Goal: Task Accomplishment & Management: Complete application form

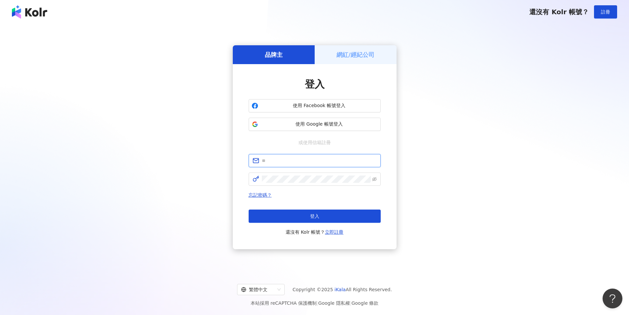
click at [281, 161] on input "text" at bounding box center [319, 160] width 115 height 7
type input "**********"
click at [367, 52] on h5 "網紅/經紀公司" at bounding box center [356, 55] width 38 height 8
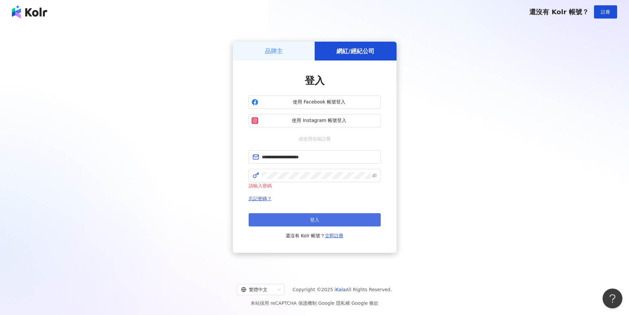
click at [295, 221] on button "登入" at bounding box center [315, 219] width 132 height 13
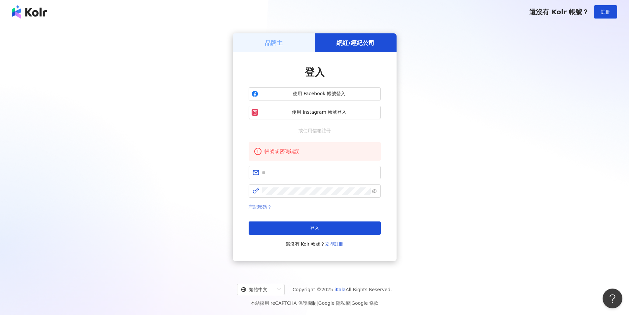
click at [256, 209] on link "忘記密碼？" at bounding box center [260, 206] width 23 height 5
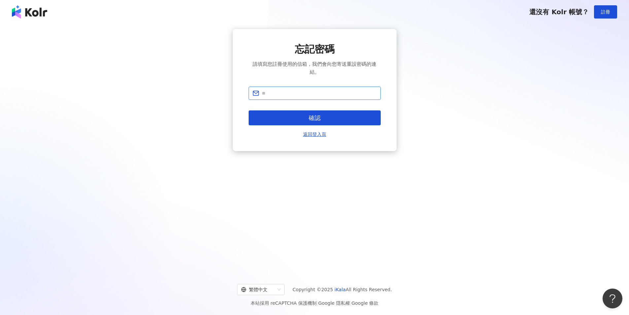
click at [297, 93] on input "text" at bounding box center [319, 92] width 115 height 7
type input "**********"
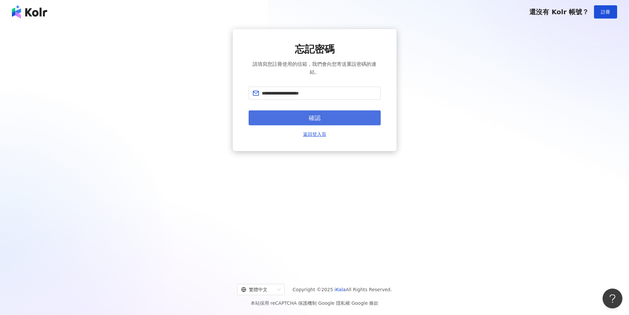
click at [302, 119] on button "確認" at bounding box center [315, 117] width 132 height 15
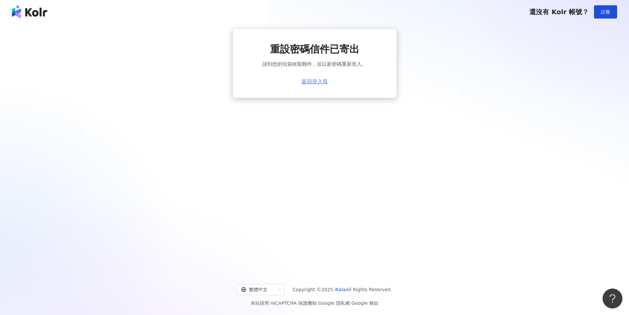
click at [320, 82] on link "返回登入頁" at bounding box center [315, 82] width 26 height 6
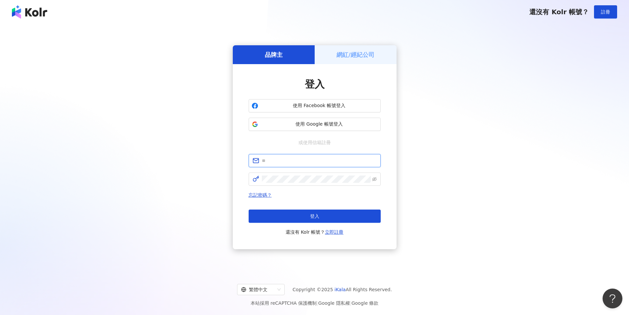
click at [305, 160] on input "text" at bounding box center [319, 160] width 115 height 7
click at [381, 49] on div "網紅/經紀公司" at bounding box center [356, 54] width 82 height 19
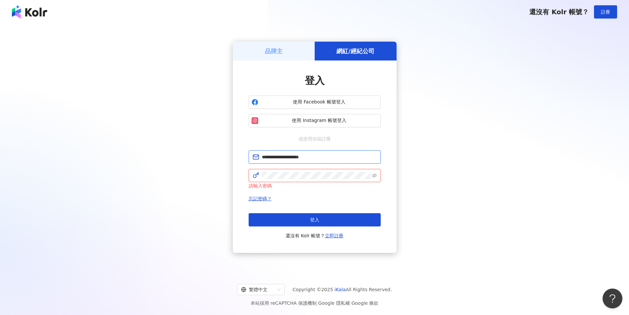
click at [330, 153] on input "**********" at bounding box center [319, 156] width 115 height 7
type input "**********"
click at [374, 175] on icon "eye-invisible" at bounding box center [374, 175] width 5 height 4
click at [330, 219] on button "登入" at bounding box center [315, 219] width 132 height 13
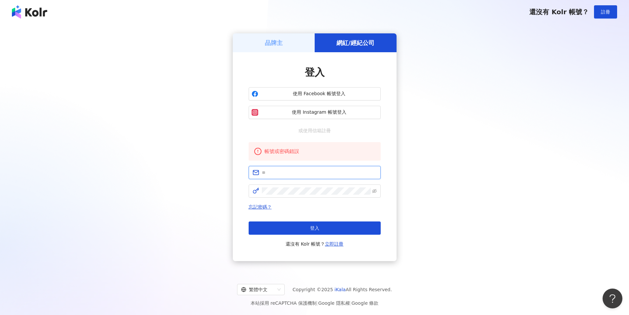
click at [286, 174] on input "text" at bounding box center [319, 172] width 115 height 7
type input "**********"
click at [373, 191] on icon "eye-invisible" at bounding box center [374, 191] width 5 height 5
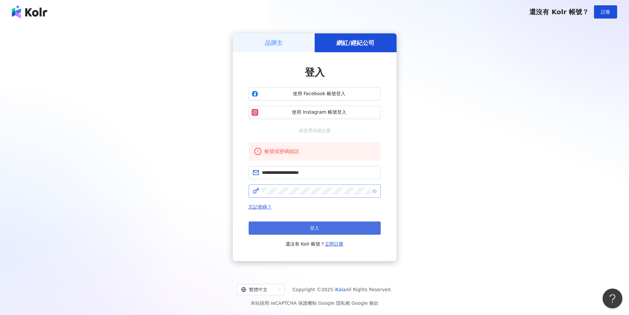
click at [303, 227] on button "登入" at bounding box center [315, 227] width 132 height 13
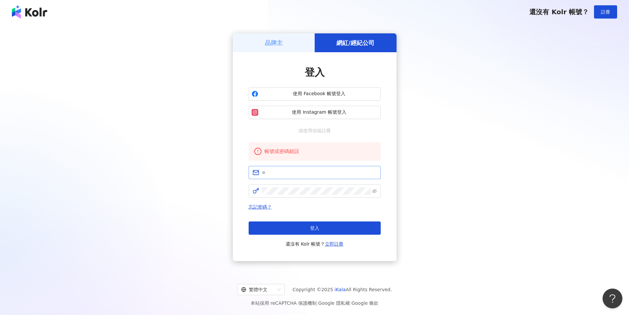
click at [276, 168] on span at bounding box center [315, 172] width 132 height 13
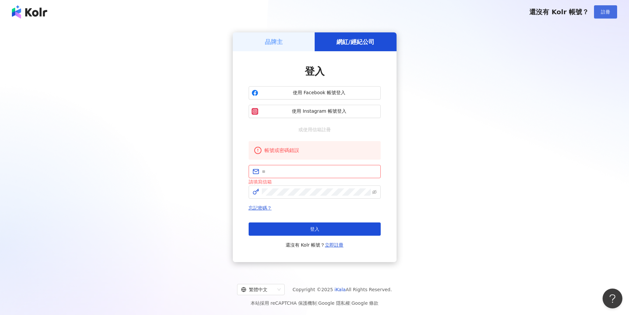
click at [603, 13] on span "註冊" at bounding box center [605, 11] width 9 height 5
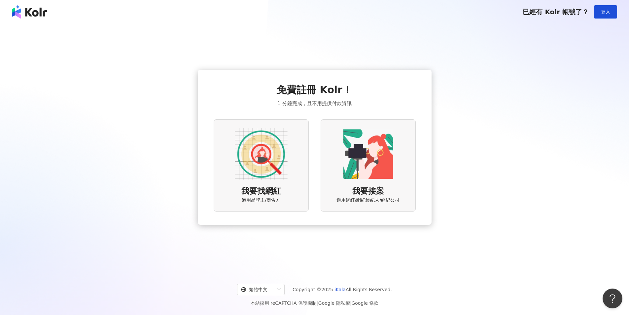
click at [379, 167] on img at bounding box center [368, 153] width 53 height 53
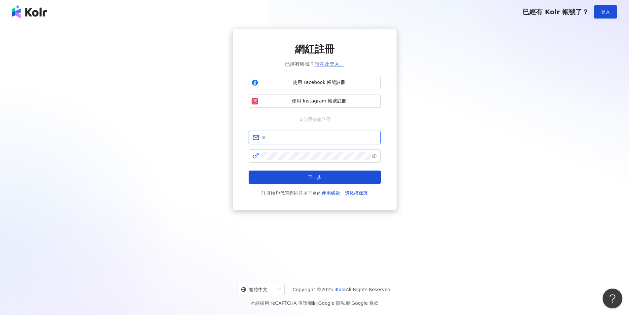
click at [305, 137] on input "text" at bounding box center [319, 137] width 115 height 7
type input "**********"
click at [287, 171] on button "下一步" at bounding box center [315, 176] width 132 height 13
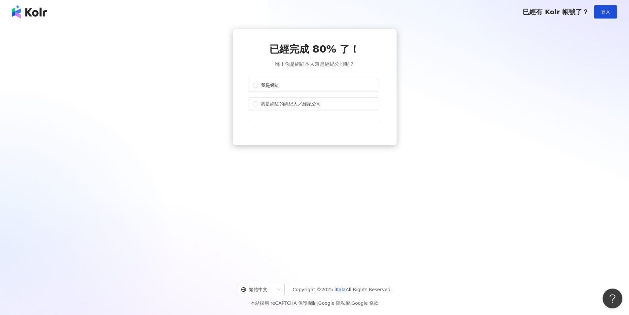
click at [302, 93] on div "我是網紅 我是網紅的經紀人／經紀公司" at bounding box center [315, 95] width 132 height 32
click at [264, 88] on span "我是網紅" at bounding box center [270, 85] width 24 height 7
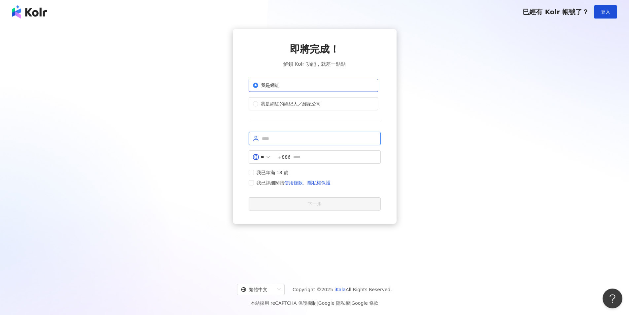
click at [291, 139] on input "text" at bounding box center [319, 138] width 115 height 7
type input "******"
click at [322, 153] on span "+886" at bounding box center [327, 156] width 106 height 13
click at [253, 181] on label "我已詳細閱讀 使用條款 、 隱私權保護" at bounding box center [291, 185] width 85 height 8
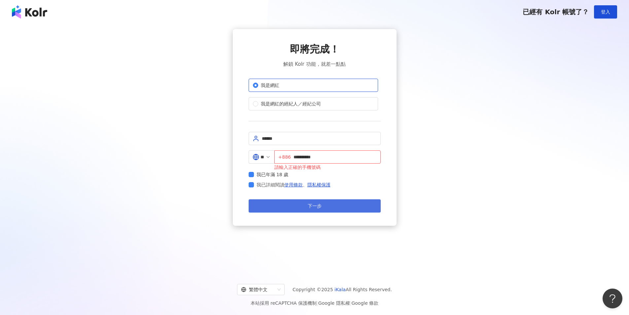
click at [295, 202] on button "下一步" at bounding box center [315, 205] width 132 height 13
click at [300, 156] on input "**********" at bounding box center [335, 156] width 83 height 7
type input "**********"
click at [324, 209] on button "下一步" at bounding box center [315, 205] width 132 height 13
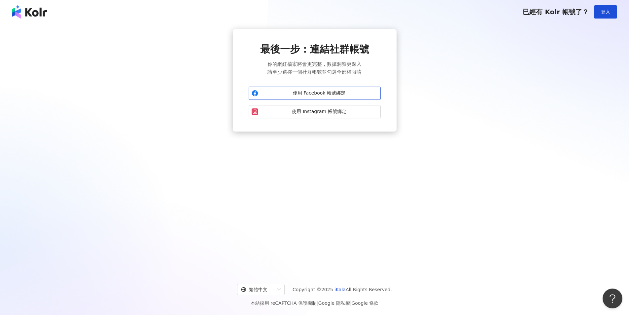
click at [353, 96] on span "使用 Facebook 帳號綁定" at bounding box center [319, 93] width 117 height 7
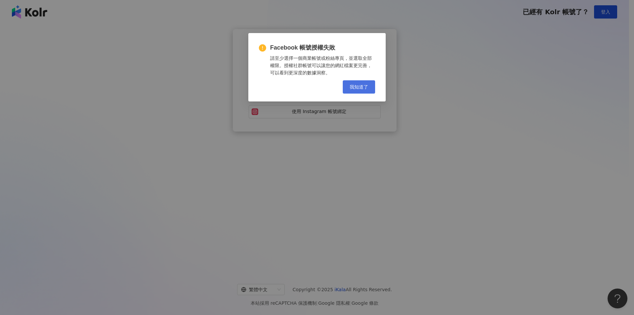
click at [359, 88] on span "我知道了" at bounding box center [359, 86] width 18 height 5
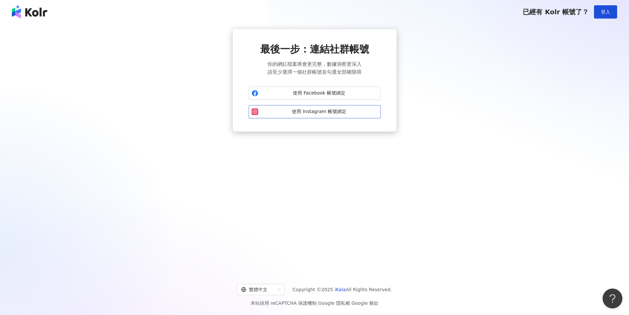
click at [357, 109] on span "使用 Instagram 帳號綁定" at bounding box center [319, 111] width 117 height 7
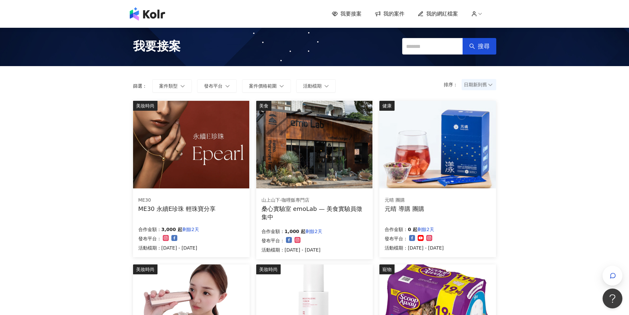
click at [446, 15] on span "我的網紅檔案" at bounding box center [442, 13] width 32 height 7
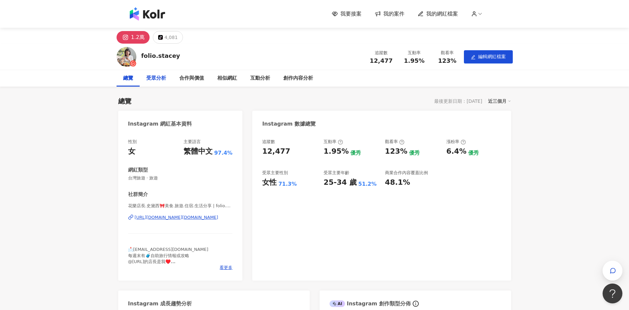
click at [163, 79] on div "受眾分析" at bounding box center [156, 78] width 20 height 8
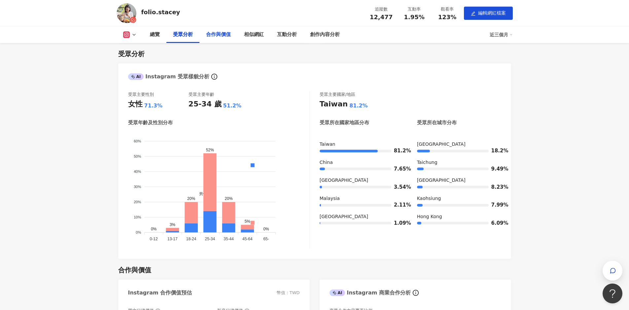
click at [213, 35] on div "合作與價值" at bounding box center [218, 35] width 25 height 8
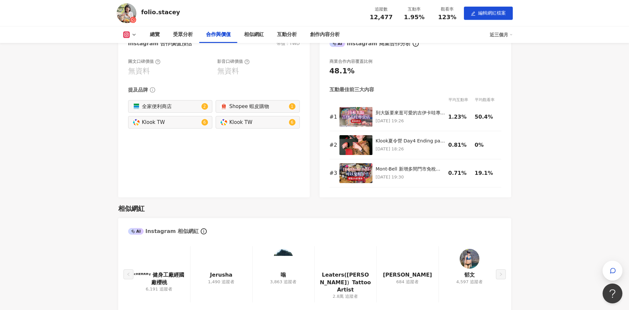
scroll to position [794, 0]
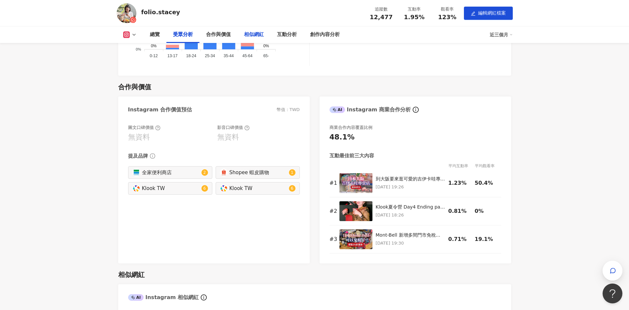
click at [253, 33] on div "相似網紅" at bounding box center [254, 35] width 20 height 8
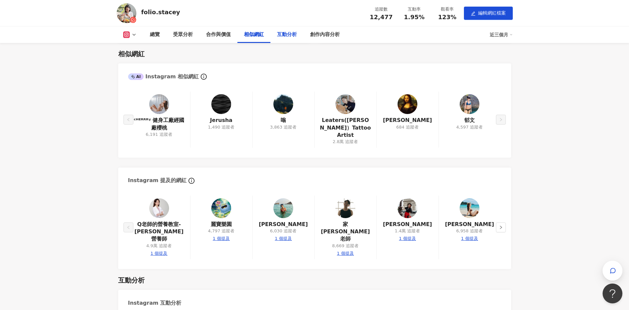
click at [289, 37] on div "互動分析" at bounding box center [287, 35] width 20 height 8
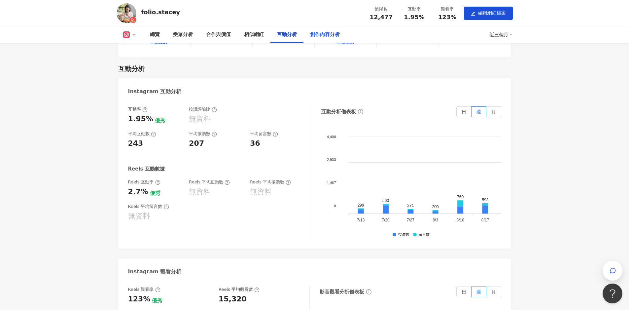
click at [321, 39] on div "創作內容分析" at bounding box center [325, 34] width 43 height 17
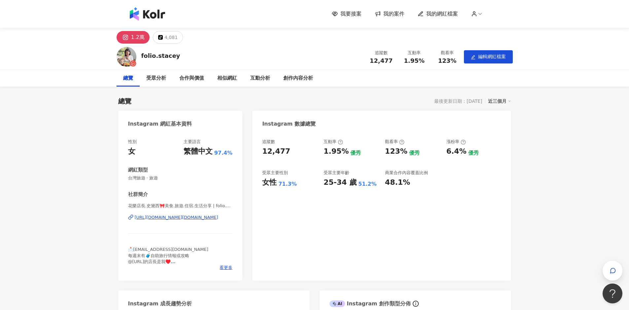
click at [351, 13] on span "我要接案" at bounding box center [350, 13] width 21 height 7
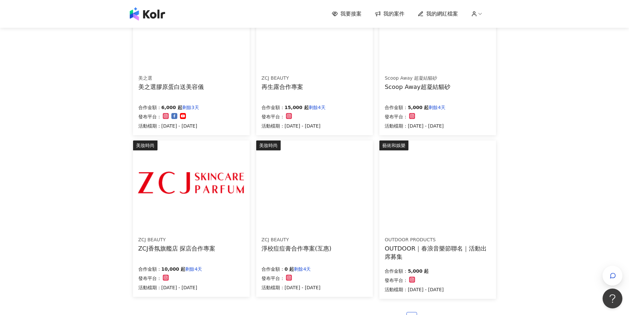
scroll to position [297, 0]
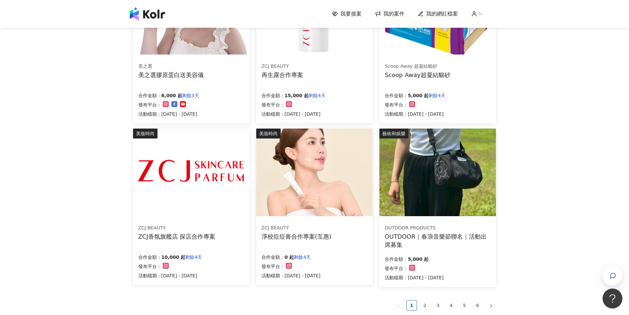
click at [418, 236] on div "OUTDOOR｜春浪音樂節聯名｜活動出席募集" at bounding box center [438, 240] width 106 height 17
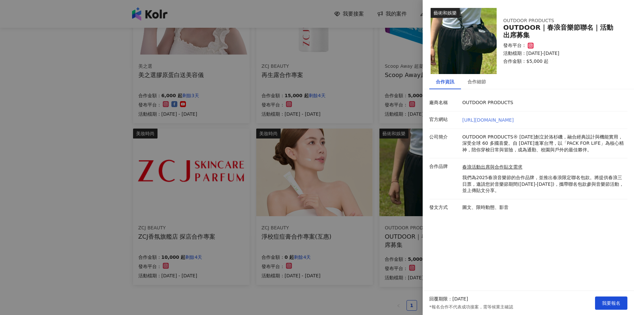
click at [501, 120] on link "https://www.outdoorproducts.tw/" at bounding box center [488, 119] width 52 height 5
click at [499, 168] on link "春浪活動出席與合作貼文需求" at bounding box center [543, 167] width 162 height 7
click at [369, 250] on div at bounding box center [317, 157] width 634 height 315
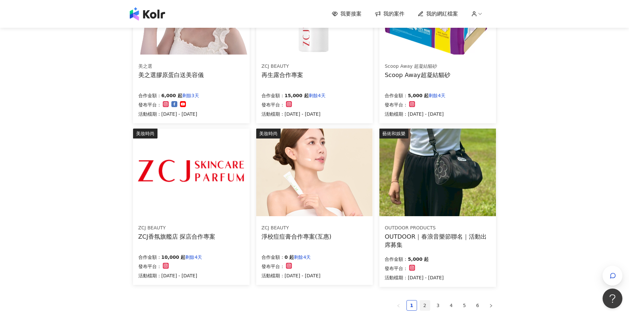
click at [423, 305] on link "2" at bounding box center [425, 305] width 10 height 10
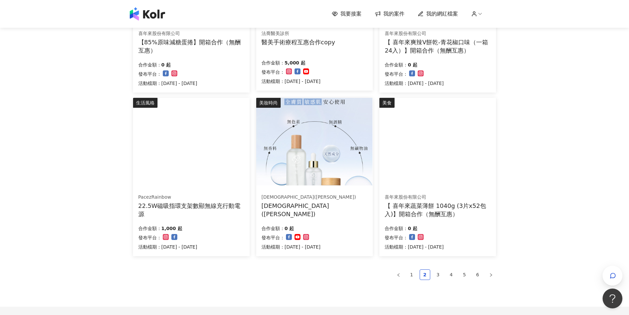
scroll to position [330, 0]
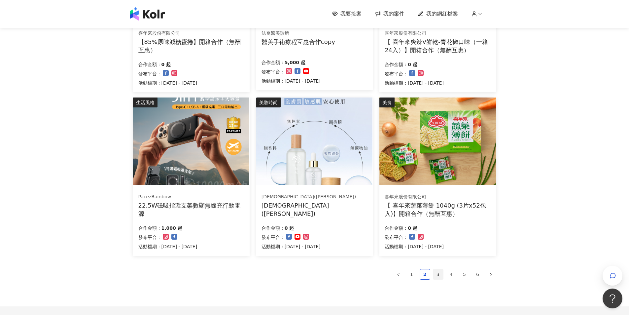
click at [438, 271] on link "3" at bounding box center [438, 274] width 10 height 10
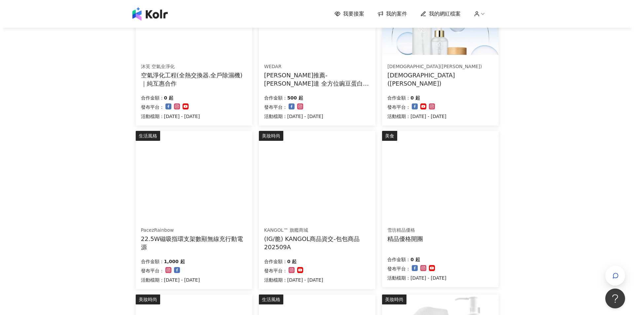
scroll to position [198, 0]
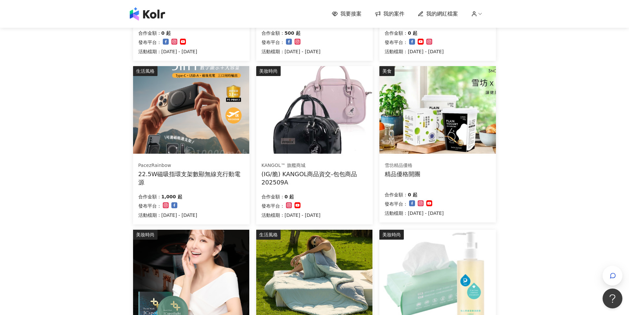
click at [185, 171] on div "22.5W磁吸指環支架數顯無線充行動電源" at bounding box center [191, 178] width 106 height 17
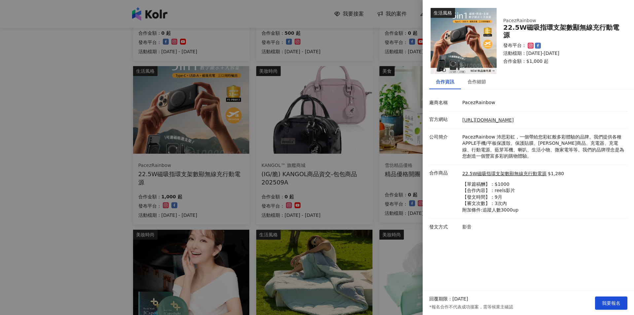
click at [72, 156] on div at bounding box center [317, 157] width 634 height 315
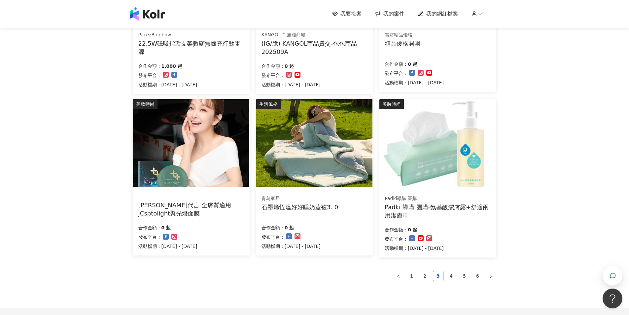
scroll to position [395, 0]
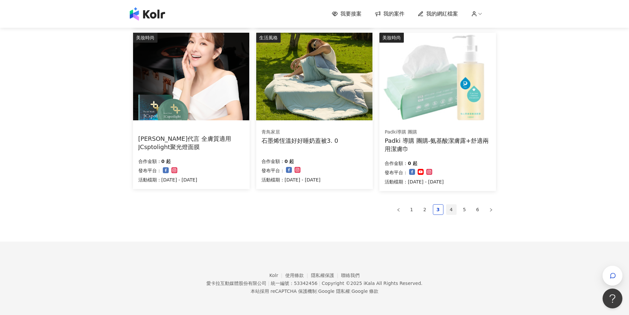
click at [448, 209] on link "4" at bounding box center [452, 209] width 10 height 10
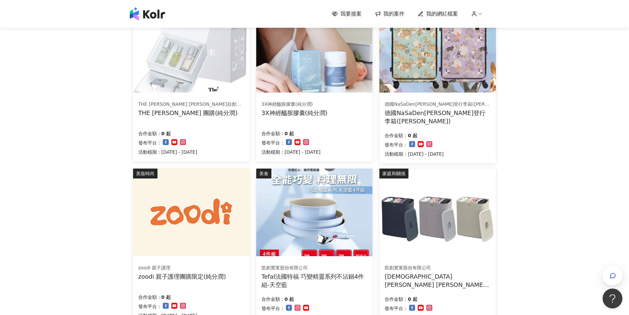
scroll to position [63, 0]
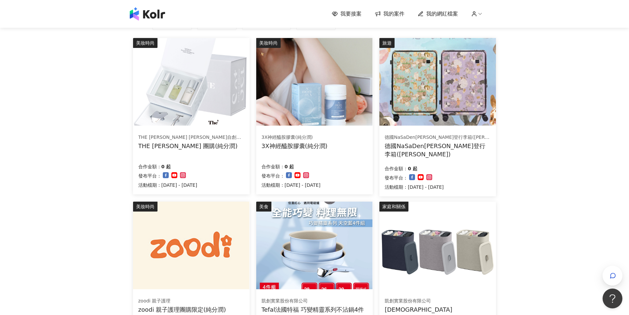
click at [474, 147] on div "德國NaSaDen納莎登行李箱(純分潤)" at bounding box center [438, 150] width 106 height 17
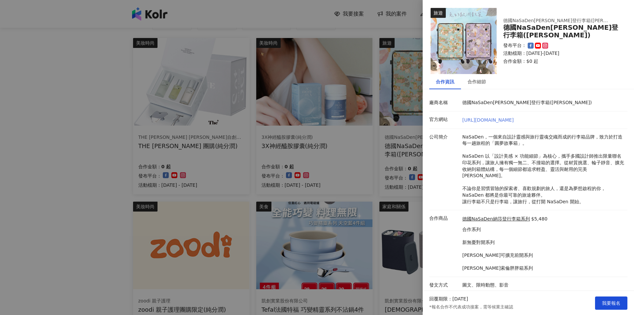
click at [513, 118] on link "https://www.amomris.com/pages/3x-ceramide" at bounding box center [488, 119] width 52 height 5
click at [495, 119] on link "https://www.amomris.com/pages/3x-ceramide" at bounding box center [488, 119] width 52 height 5
drag, startPoint x: 462, startPoint y: 102, endPoint x: 519, endPoint y: 101, distance: 56.8
click at [519, 101] on div "德國NaSaDen納莎登行李箱(純分潤)" at bounding box center [543, 102] width 165 height 7
copy p "德國NaSaDen納莎登行李箱"
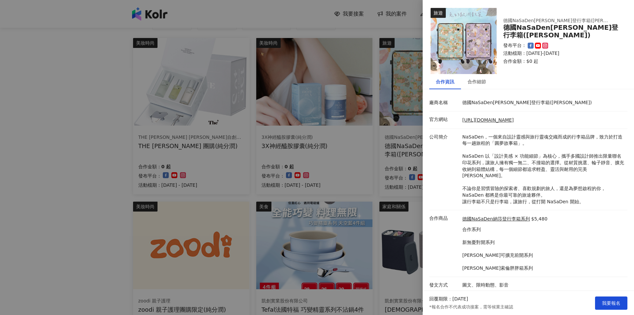
click at [390, 25] on div at bounding box center [317, 157] width 634 height 315
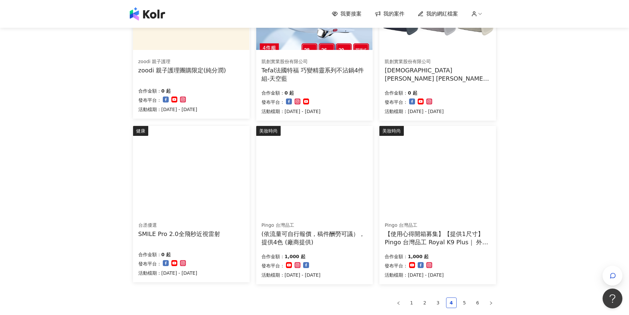
scroll to position [327, 0]
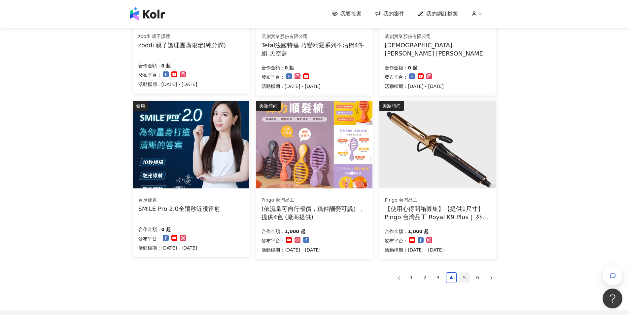
click at [462, 275] on link "5" at bounding box center [465, 277] width 10 height 10
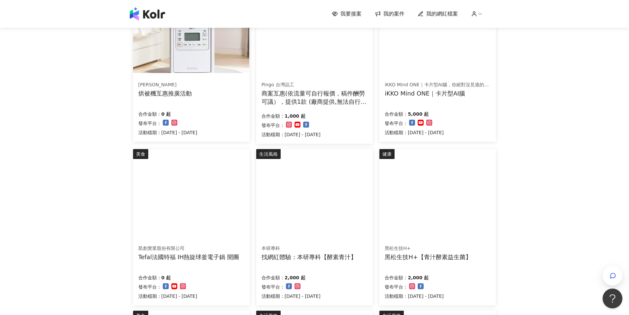
scroll to position [99, 0]
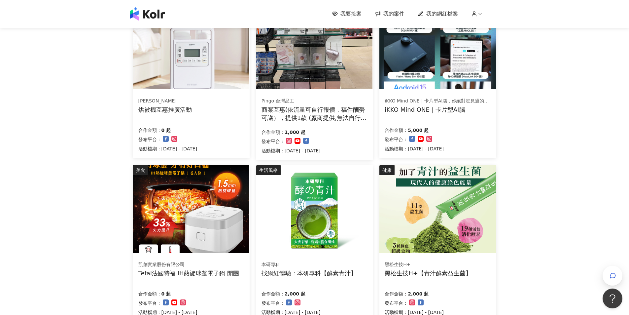
click at [450, 109] on div "iKKO Mind ONE｜卡片型AI腦" at bounding box center [438, 109] width 106 height 8
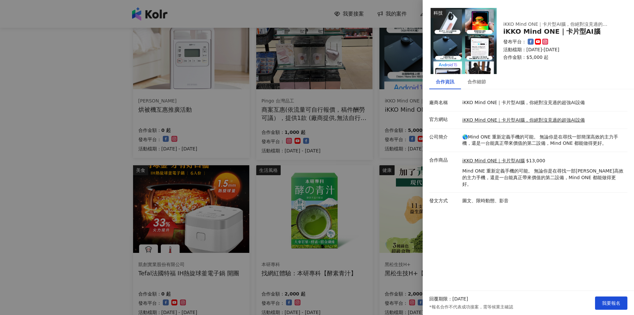
click at [379, 159] on div at bounding box center [317, 157] width 634 height 315
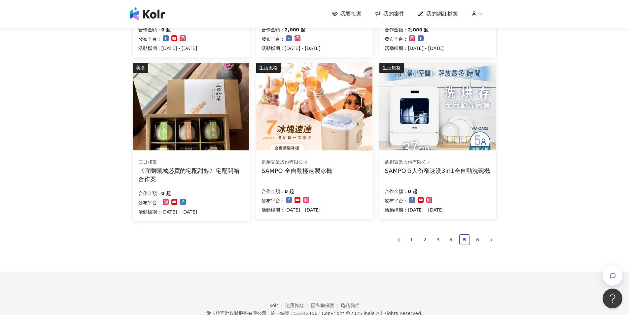
scroll to position [363, 0]
click at [480, 241] on link "6" at bounding box center [478, 239] width 10 height 10
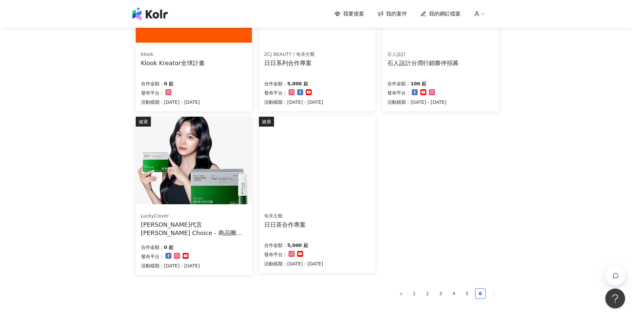
scroll to position [130, 0]
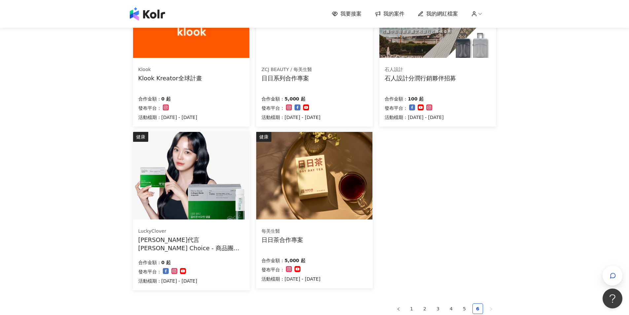
click at [220, 243] on div "金世正代言 Julie's Choice - 商品團購 -膠原蛋白" at bounding box center [191, 243] width 106 height 17
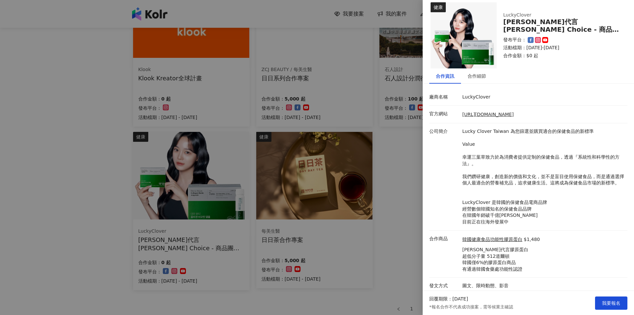
scroll to position [0, 0]
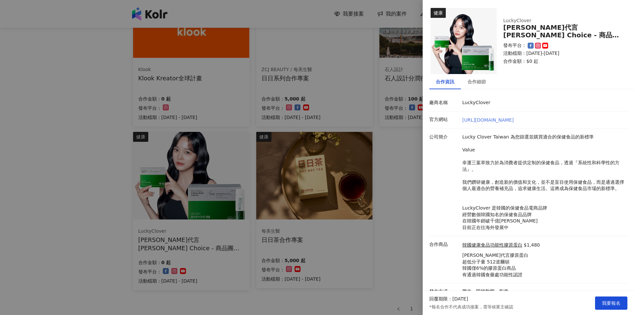
click at [496, 118] on link "https://luckyclover.tw/" at bounding box center [488, 119] width 52 height 5
click at [606, 303] on span "我要報名" at bounding box center [611, 302] width 18 height 5
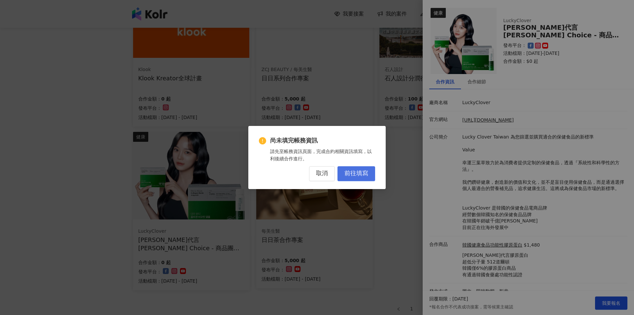
click at [367, 171] on span "前往填寫" at bounding box center [356, 173] width 24 height 7
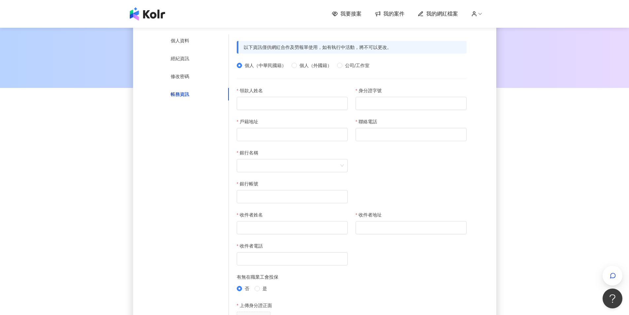
scroll to position [99, 0]
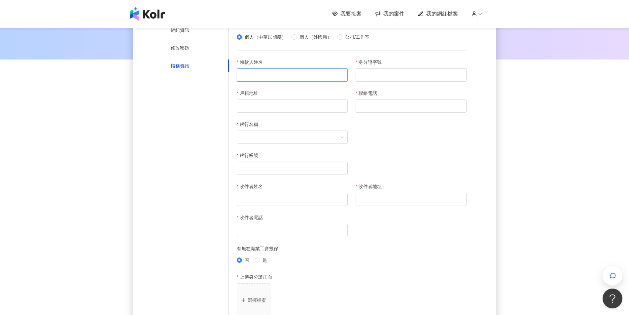
click at [291, 73] on input "領款人姓名" at bounding box center [292, 74] width 111 height 13
type input "***"
type input "**********"
click at [383, 105] on input "聯絡電話" at bounding box center [411, 105] width 111 height 13
type input "**********"
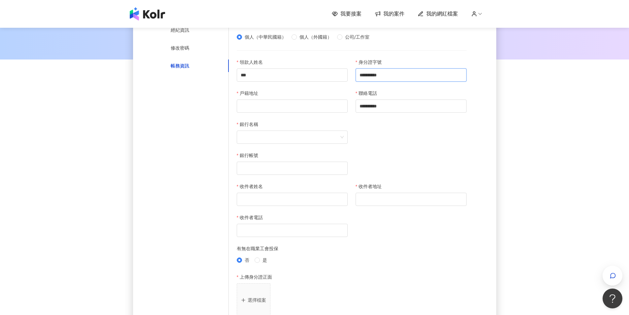
click at [426, 74] on input "**********" at bounding box center [411, 74] width 111 height 13
type input "**********"
click at [275, 107] on input "戶籍地址" at bounding box center [292, 105] width 111 height 13
click at [272, 135] on span at bounding box center [292, 137] width 103 height 13
type input "**********"
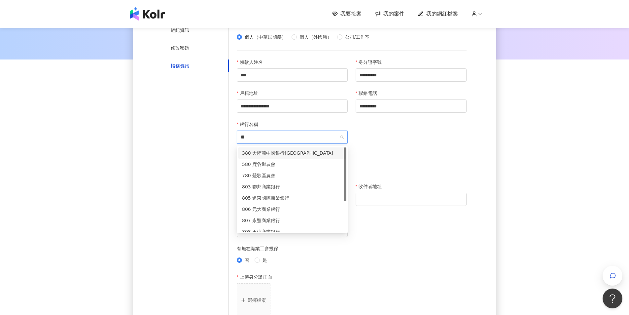
type input "***"
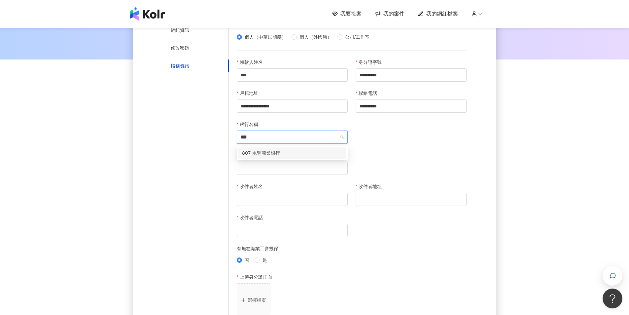
click at [272, 150] on div "807 永豐商業銀行" at bounding box center [292, 152] width 100 height 7
click at [372, 137] on span at bounding box center [411, 137] width 103 height 13
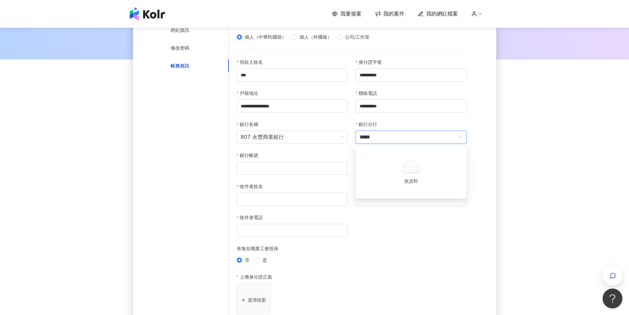
type input "*"
click at [403, 153] on div "8071402 鶯歌分行" at bounding box center [411, 152] width 100 height 7
click at [324, 162] on input "銀行帳號" at bounding box center [292, 167] width 111 height 13
type input "**********"
click at [300, 203] on input "收件者姓名" at bounding box center [292, 199] width 111 height 13
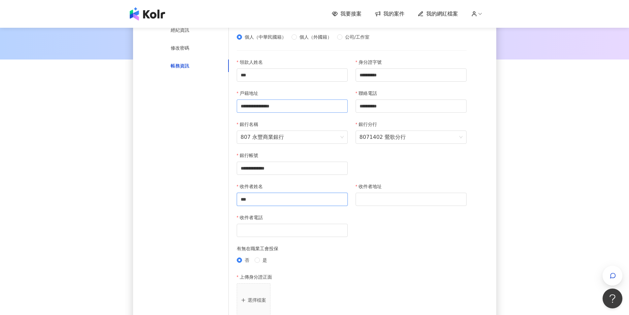
type input "***"
drag, startPoint x: 308, startPoint y: 106, endPoint x: 229, endPoint y: 108, distance: 79.6
click at [229, 108] on div "**********" at bounding box center [348, 258] width 238 height 490
click at [374, 197] on input "收件者地址" at bounding box center [411, 199] width 111 height 13
paste input "**********"
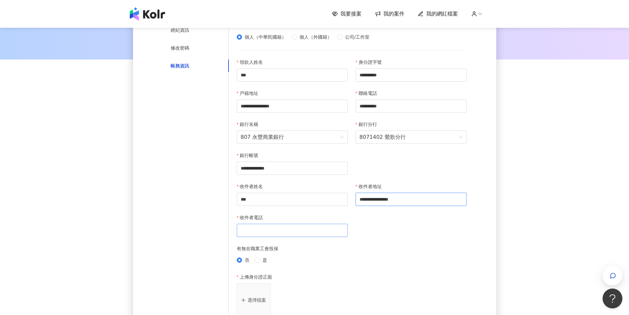
type input "**********"
click at [284, 233] on input "收件者電話" at bounding box center [292, 230] width 111 height 13
type input "**********"
drag, startPoint x: 428, startPoint y: 200, endPoint x: 339, endPoint y: 204, distance: 89.3
click at [339, 204] on div "**********" at bounding box center [352, 214] width 238 height 62
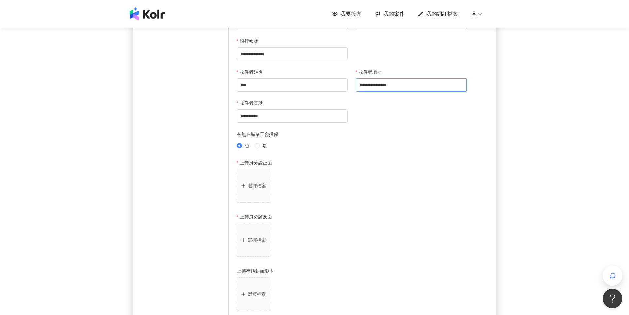
scroll to position [231, 0]
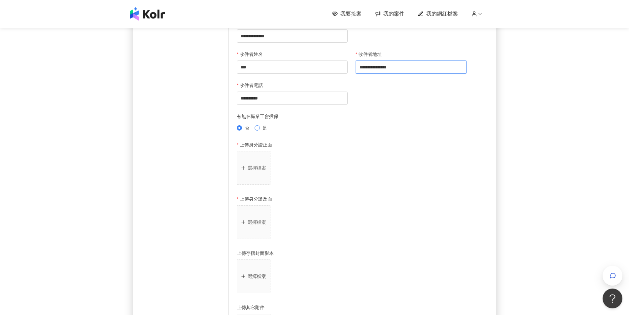
type input "**********"
click at [257, 180] on button "選擇檔案" at bounding box center [254, 168] width 34 height 34
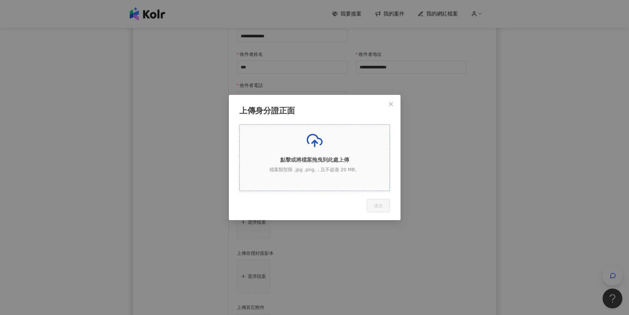
click at [326, 167] on p "檔案類型限 .jpg .png.，且不超過 20 MB。" at bounding box center [315, 169] width 150 height 7
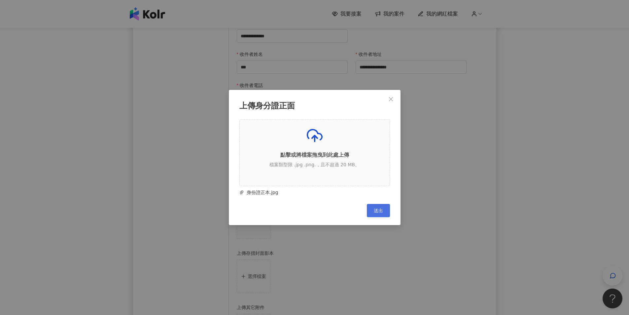
click at [380, 208] on span "送出" at bounding box center [378, 210] width 9 height 5
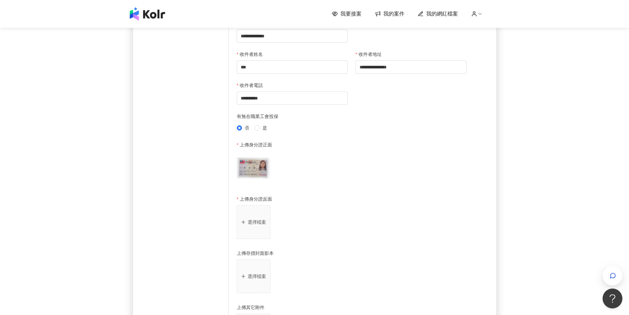
click at [256, 218] on button "選擇檔案" at bounding box center [254, 222] width 34 height 34
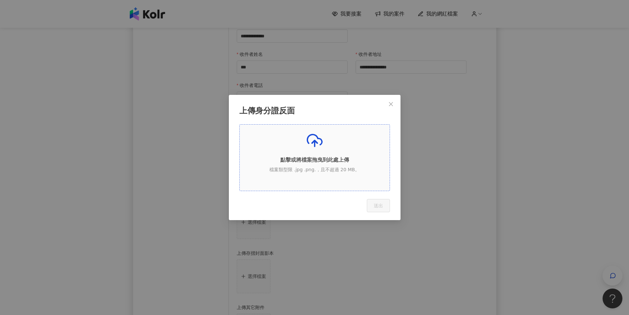
click at [331, 171] on p "檔案類型限 .jpg .png.，且不超過 20 MB。" at bounding box center [315, 169] width 150 height 7
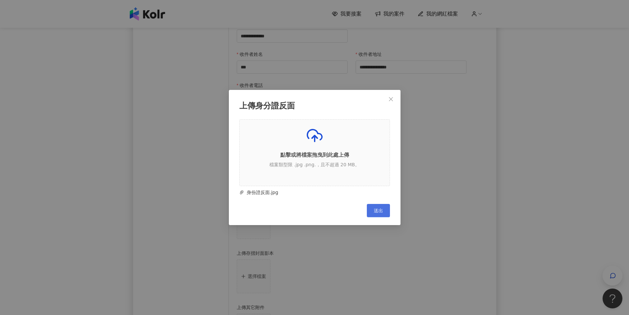
click at [374, 210] on span "送出" at bounding box center [378, 210] width 9 height 5
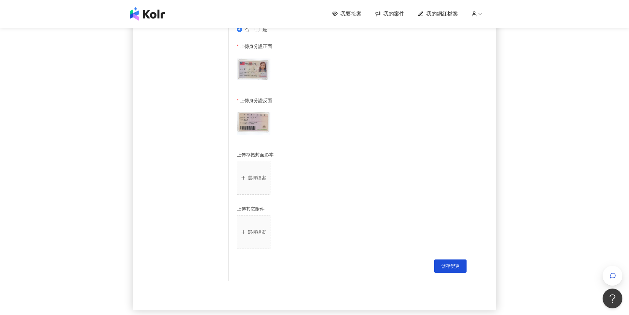
scroll to position [330, 0]
click at [253, 175] on button "選擇檔案" at bounding box center [254, 177] width 34 height 34
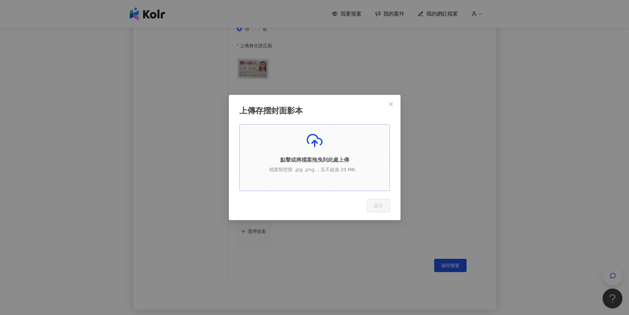
click at [333, 169] on p "檔案類型限 .jpg .png.，且不超過 20 MB。" at bounding box center [315, 169] width 150 height 7
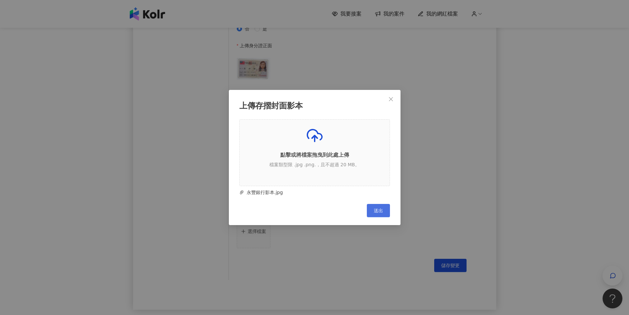
click at [384, 210] on button "送出" at bounding box center [378, 210] width 23 height 13
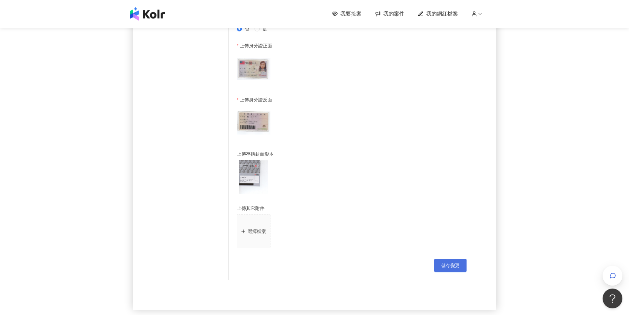
click at [455, 265] on span "儲存變更" at bounding box center [450, 265] width 18 height 5
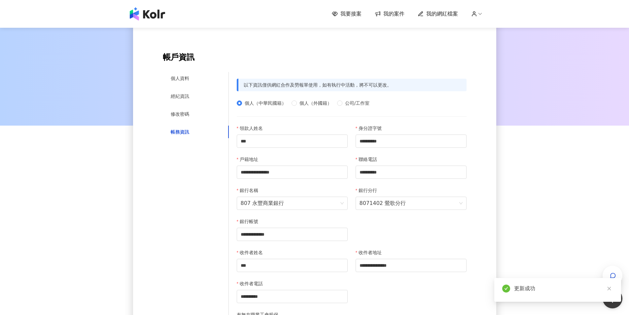
scroll to position [0, 0]
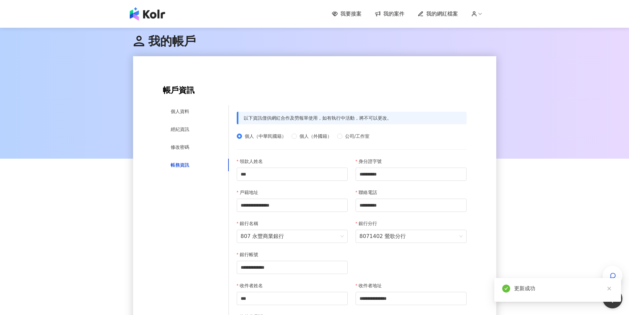
click at [351, 16] on span "我要接案" at bounding box center [350, 13] width 21 height 7
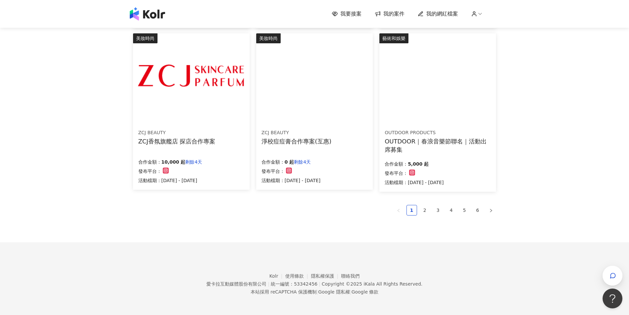
scroll to position [393, 0]
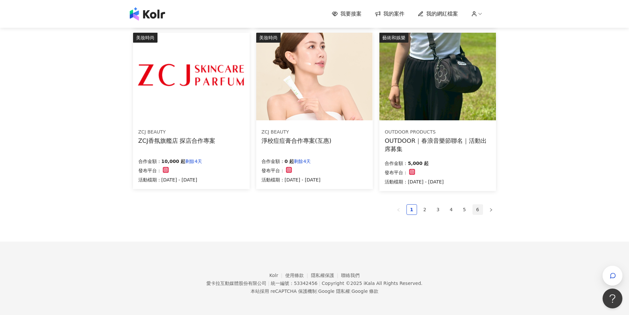
click at [480, 211] on link "6" at bounding box center [478, 209] width 10 height 10
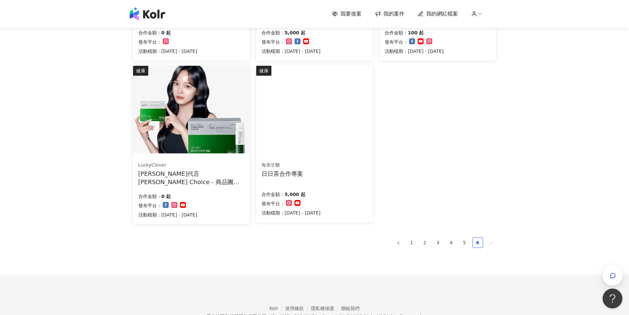
scroll to position [163, 0]
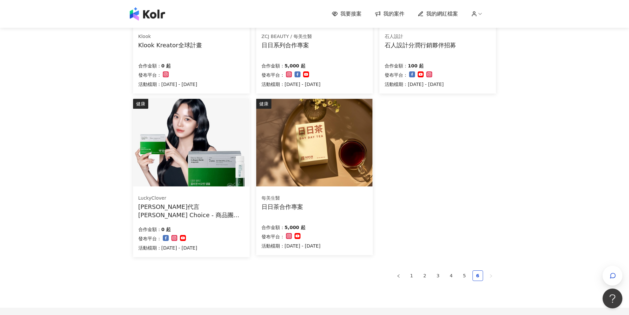
click at [186, 161] on img at bounding box center [191, 143] width 116 height 88
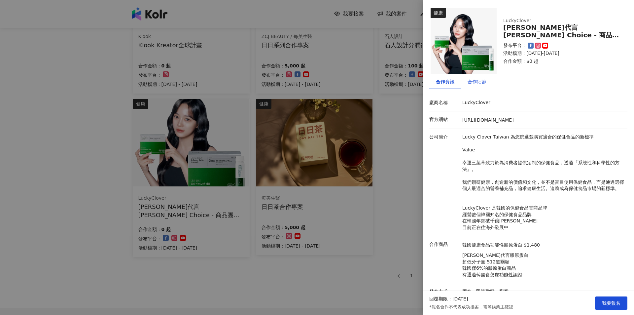
click at [483, 83] on div "合作細節" at bounding box center [477, 81] width 18 height 7
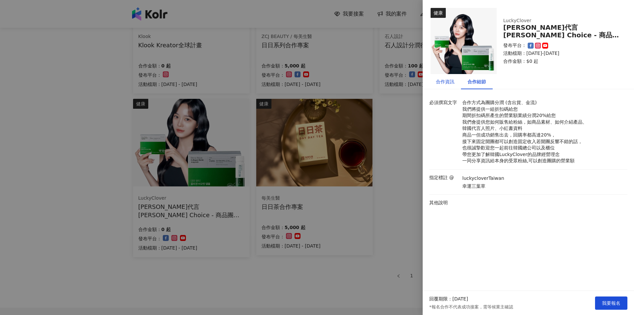
click at [447, 84] on div "合作資訊" at bounding box center [445, 81] width 18 height 7
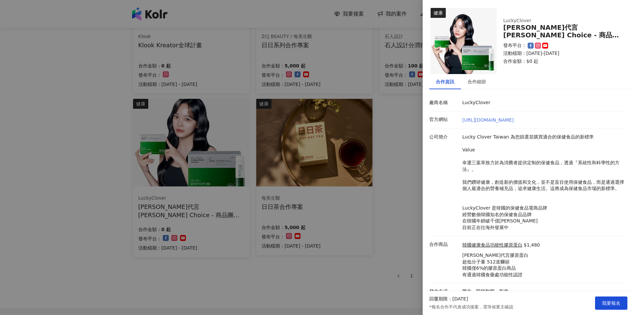
click at [500, 121] on link "https://luckyclover.tw/" at bounding box center [488, 119] width 52 height 5
click at [59, 70] on div at bounding box center [317, 157] width 634 height 315
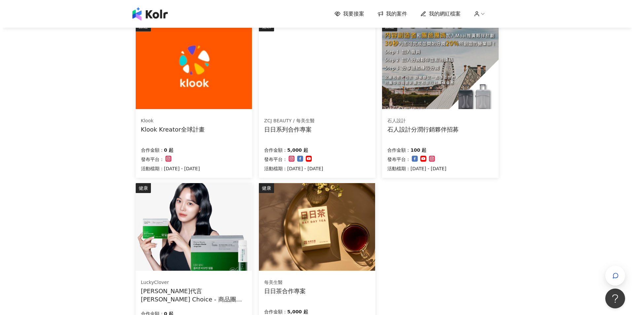
scroll to position [31, 0]
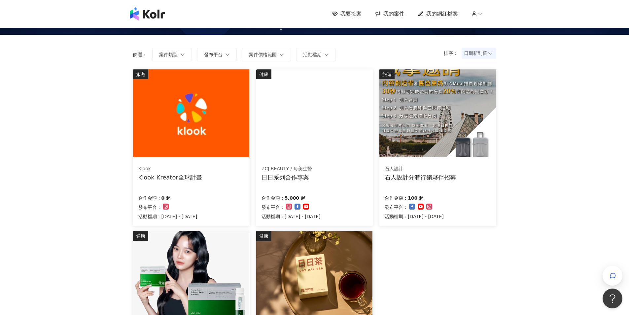
click at [438, 137] on img at bounding box center [437, 113] width 116 height 88
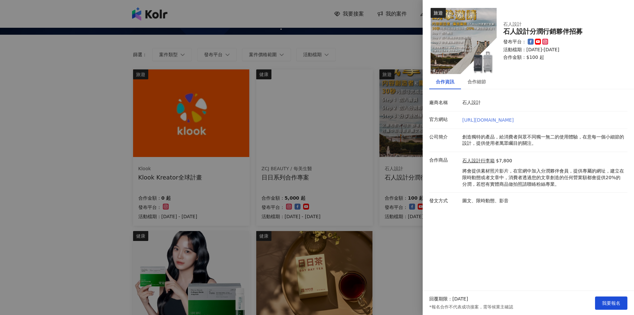
click at [513, 120] on link "https://www.moaionlineshop.com/" at bounding box center [488, 119] width 52 height 5
click at [477, 82] on div "合作細節" at bounding box center [477, 81] width 18 height 7
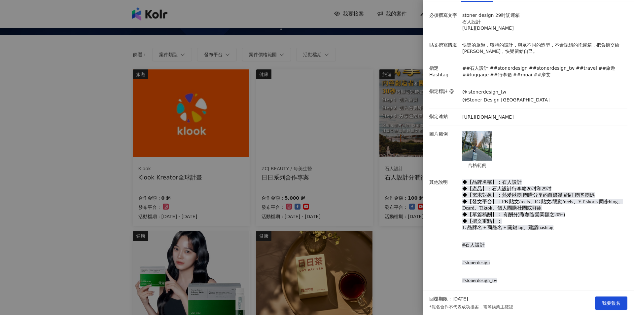
scroll to position [99, 0]
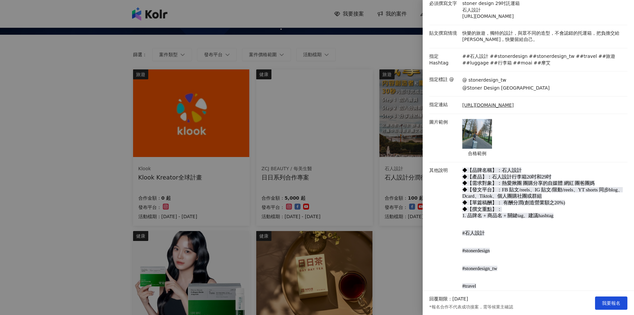
click at [481, 129] on img at bounding box center [477, 134] width 30 height 30
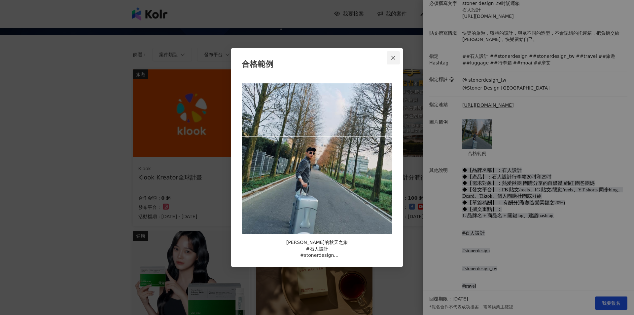
click at [395, 57] on icon "close" at bounding box center [393, 57] width 5 height 5
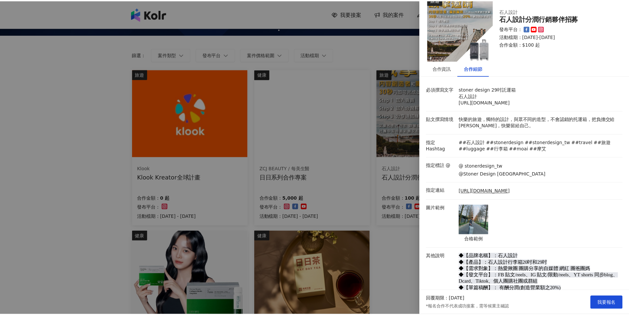
scroll to position [0, 0]
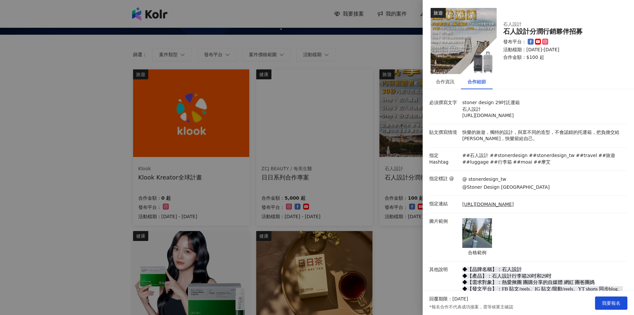
click at [520, 116] on p "stoner design 29吋託運箱 石人設計 https://www.moaionlineshop.com/會員編號" at bounding box center [543, 108] width 162 height 19
drag, startPoint x: 460, startPoint y: 115, endPoint x: 535, endPoint y: 116, distance: 74.3
click at [535, 116] on div "stoner design 29吋託運箱 石人設計 https://www.moaionlineshop.com/會員編號" at bounding box center [543, 108] width 165 height 19
copy p "https://www.moaionlineshop.com"
click at [416, 102] on div at bounding box center [317, 157] width 634 height 315
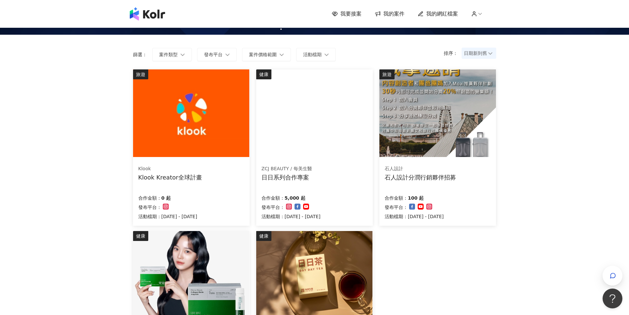
click at [412, 112] on img at bounding box center [437, 113] width 116 height 88
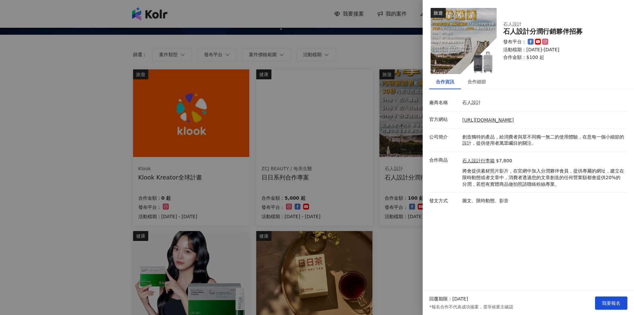
click at [404, 237] on div at bounding box center [317, 157] width 634 height 315
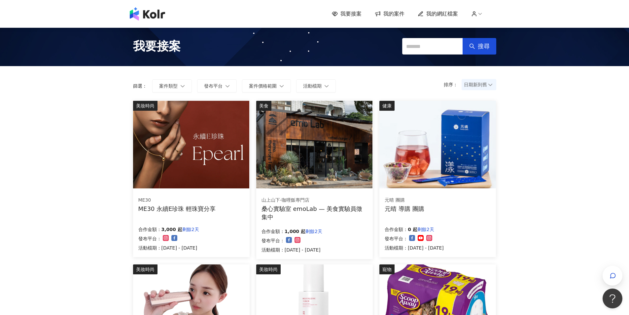
click at [317, 122] on img at bounding box center [314, 145] width 116 height 88
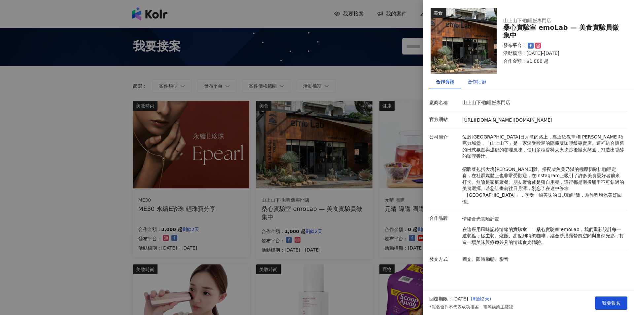
click at [478, 79] on div "合作細節" at bounding box center [477, 81] width 18 height 7
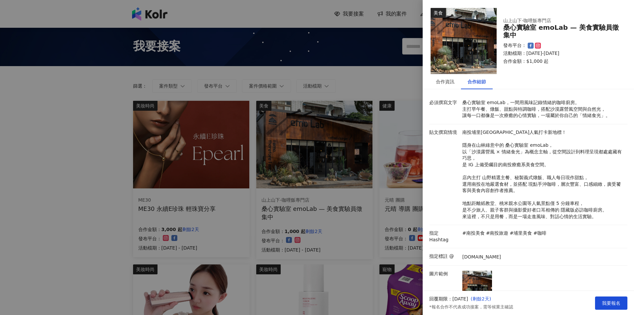
click at [323, 78] on div at bounding box center [317, 157] width 634 height 315
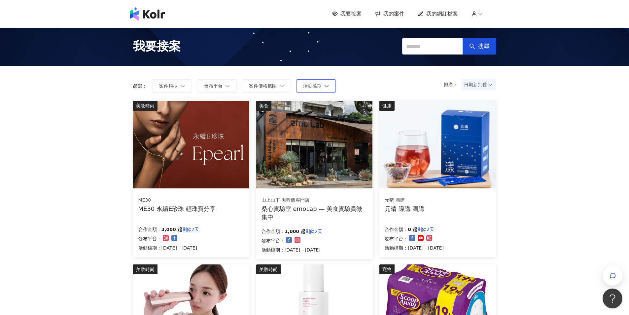
click at [323, 87] on button "活動檔期" at bounding box center [316, 85] width 40 height 13
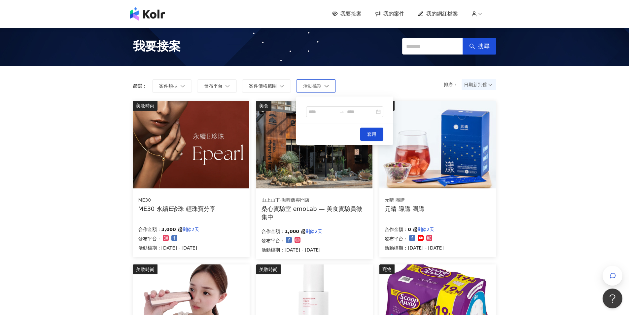
click at [323, 87] on button "活動檔期" at bounding box center [316, 85] width 40 height 13
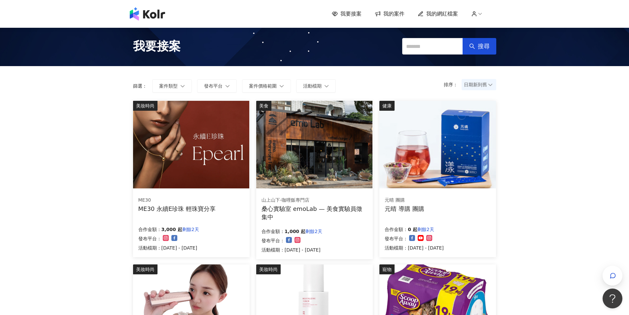
click at [381, 13] on icon at bounding box center [378, 14] width 7 height 6
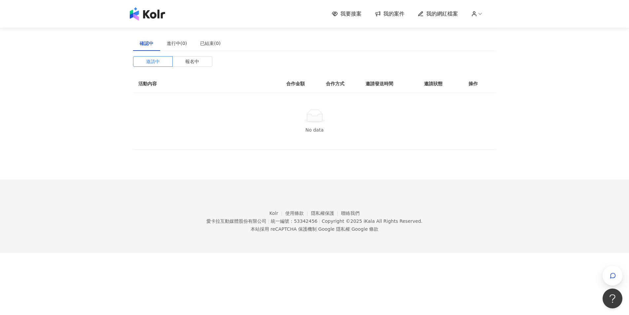
click at [338, 11] on icon at bounding box center [335, 14] width 6 height 6
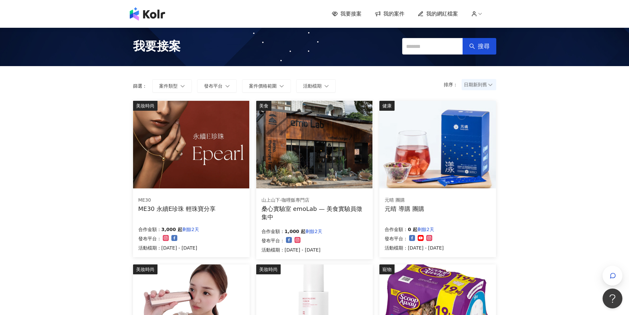
click at [169, 201] on div "ME30" at bounding box center [177, 200] width 78 height 7
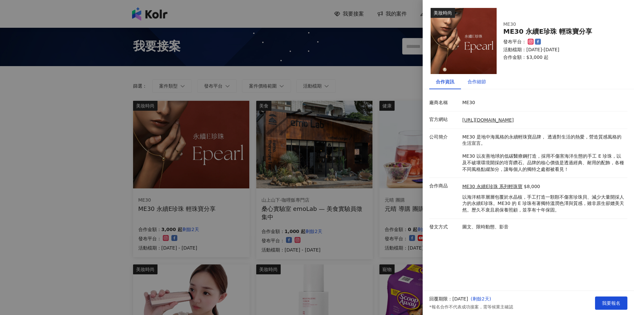
click at [481, 83] on div "合作細節" at bounding box center [477, 81] width 18 height 7
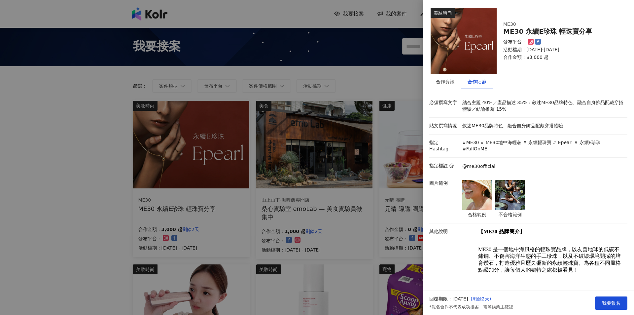
click at [508, 191] on img at bounding box center [510, 195] width 30 height 30
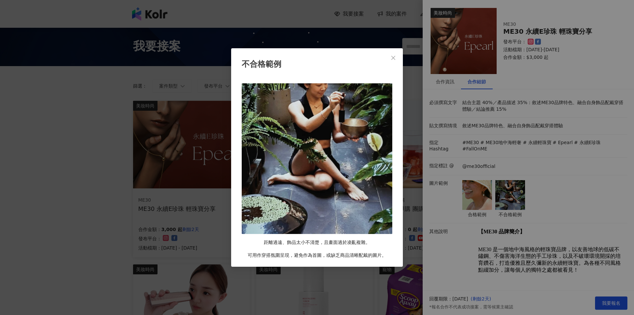
click at [244, 165] on img at bounding box center [317, 158] width 151 height 151
click at [393, 57] on icon "close" at bounding box center [393, 57] width 5 height 5
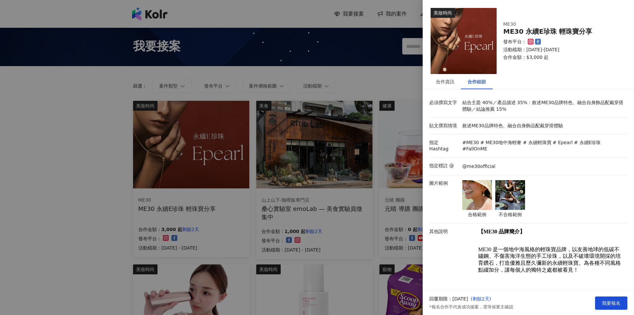
click at [473, 190] on img at bounding box center [477, 195] width 30 height 30
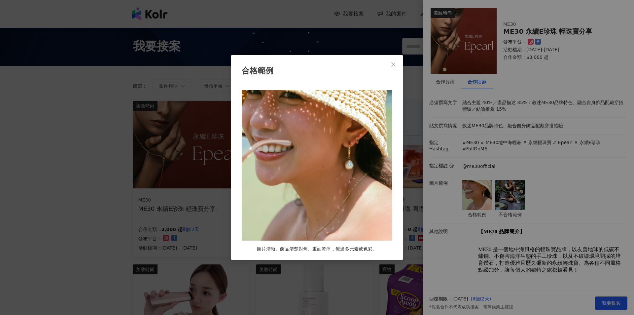
click at [473, 190] on div "合格範例 圖片清晰、飾品清楚對焦、畫面乾淨，無過多元素或色彩。" at bounding box center [317, 157] width 634 height 315
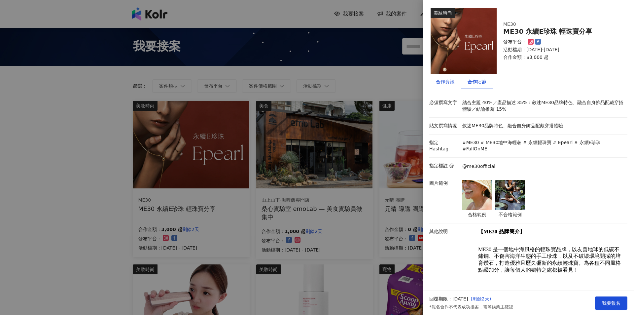
click at [447, 82] on div "合作資訊" at bounding box center [445, 81] width 18 height 7
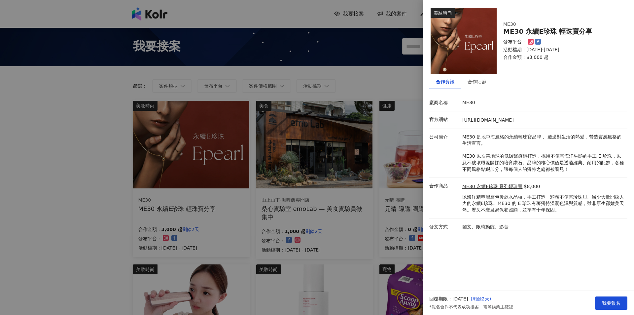
click at [346, 219] on div at bounding box center [317, 157] width 634 height 315
